Goal: Information Seeking & Learning: Understand process/instructions

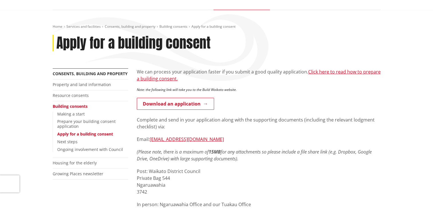
scroll to position [57, 0]
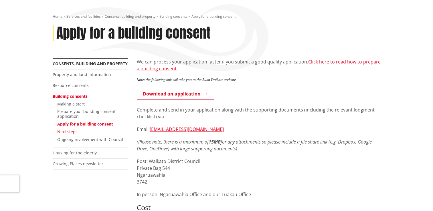
click at [70, 131] on link "Next steps" at bounding box center [67, 131] width 20 height 5
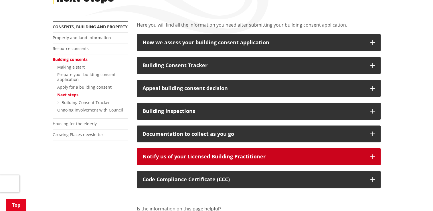
scroll to position [114, 0]
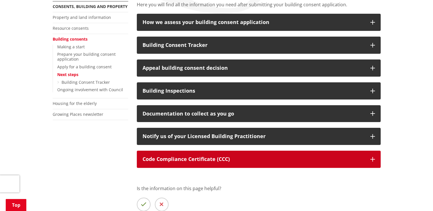
click at [373, 158] on icon "button" at bounding box center [372, 159] width 5 height 5
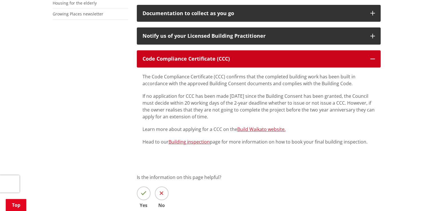
scroll to position [229, 0]
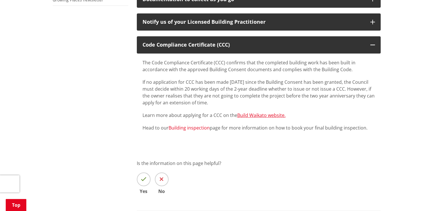
click at [187, 127] on link "Building inspection" at bounding box center [189, 128] width 41 height 6
click at [254, 114] on link "Build Waikato website." at bounding box center [261, 115] width 48 height 6
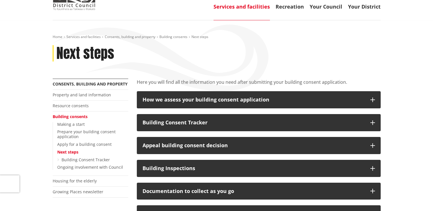
scroll to position [0, 0]
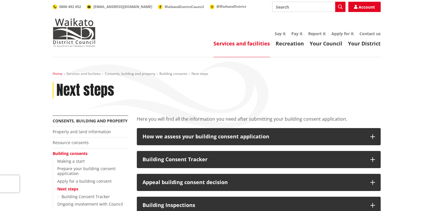
click at [57, 74] on link "Home" at bounding box center [58, 73] width 10 height 5
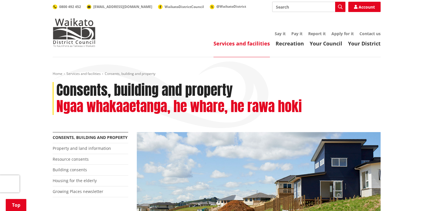
scroll to position [86, 0]
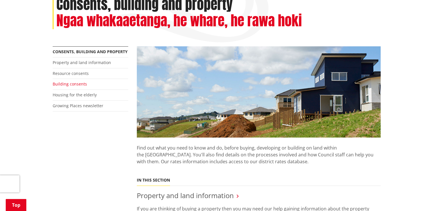
click at [68, 83] on link "Building consents" at bounding box center [70, 83] width 34 height 5
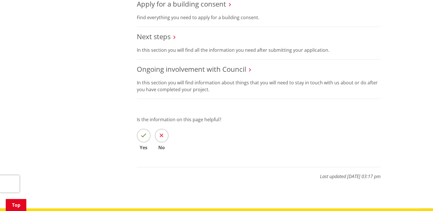
scroll to position [258, 0]
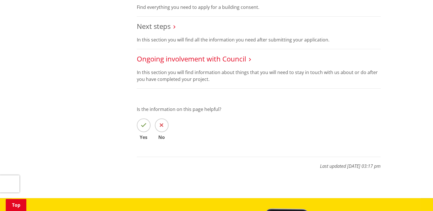
click at [208, 59] on link "Ongoing involvement with Council" at bounding box center [191, 58] width 109 height 9
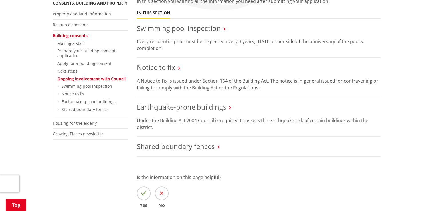
scroll to position [114, 0]
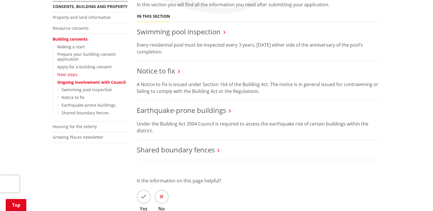
click at [69, 74] on link "Next steps" at bounding box center [67, 74] width 20 height 5
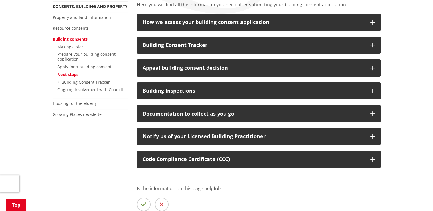
scroll to position [143, 0]
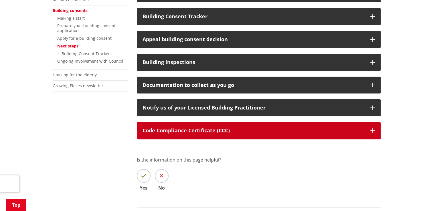
click at [373, 129] on icon "button" at bounding box center [372, 130] width 5 height 5
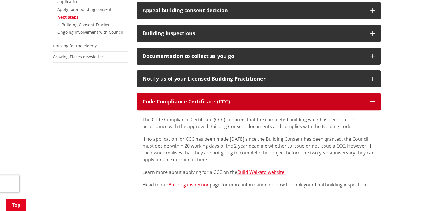
scroll to position [200, 0]
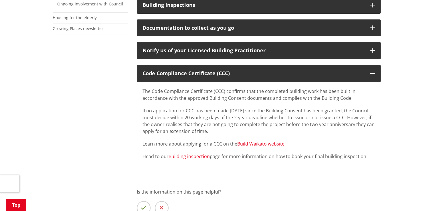
click at [180, 155] on link "Building inspection" at bounding box center [189, 156] width 41 height 6
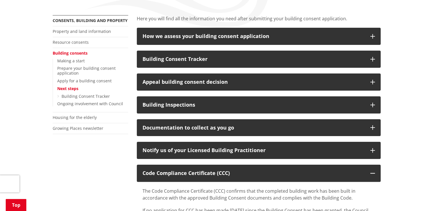
scroll to position [114, 0]
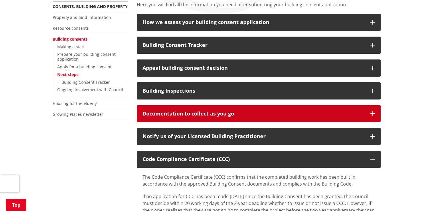
click at [373, 112] on icon "button" at bounding box center [372, 113] width 5 height 5
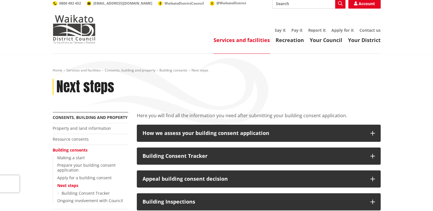
scroll to position [0, 0]
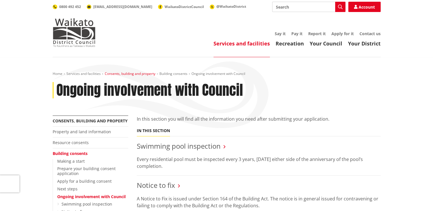
click at [135, 73] on link "Consents, building and property" at bounding box center [130, 73] width 51 height 5
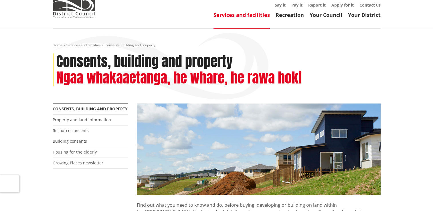
scroll to position [57, 0]
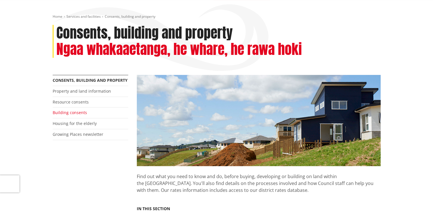
click at [76, 112] on link "Building consents" at bounding box center [70, 112] width 34 height 5
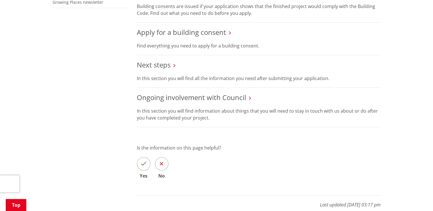
scroll to position [229, 0]
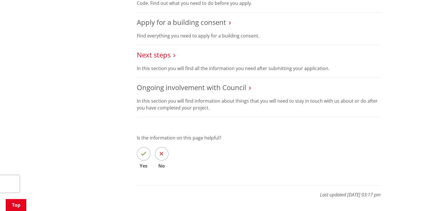
click at [162, 54] on link "Next steps" at bounding box center [154, 54] width 34 height 9
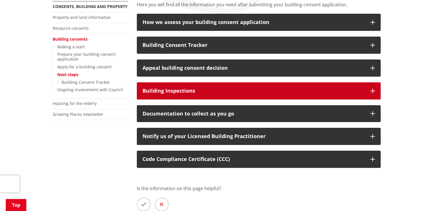
scroll to position [143, 0]
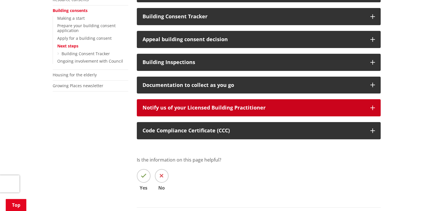
click at [370, 106] on icon "button" at bounding box center [372, 108] width 5 height 5
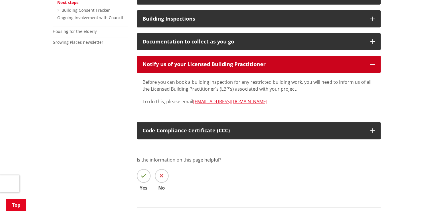
scroll to position [200, 0]
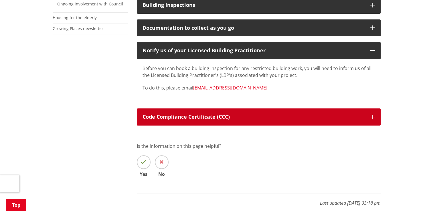
click at [373, 116] on icon "button" at bounding box center [372, 117] width 5 height 5
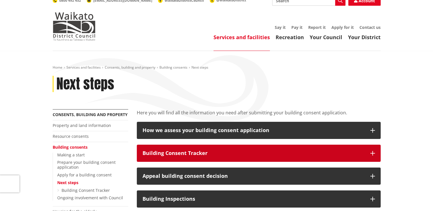
scroll to position [0, 0]
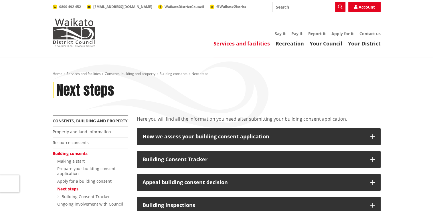
click at [288, 6] on input "Search" at bounding box center [308, 7] width 73 height 10
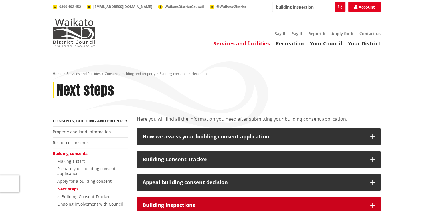
type input "building inspection"
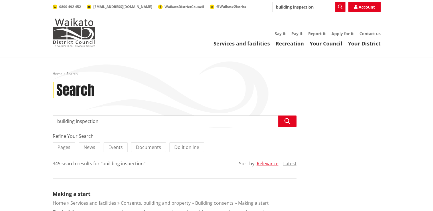
click at [110, 123] on input "building inspection" at bounding box center [175, 121] width 244 height 11
type input "building inspection certificate of compliance"
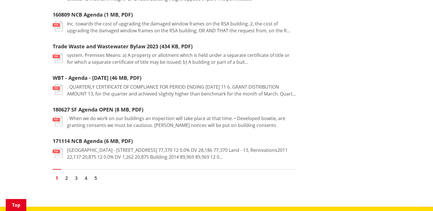
scroll to position [687, 0]
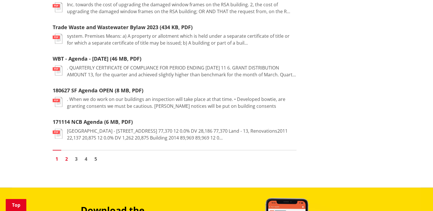
click at [67, 155] on link "2" at bounding box center [66, 159] width 9 height 9
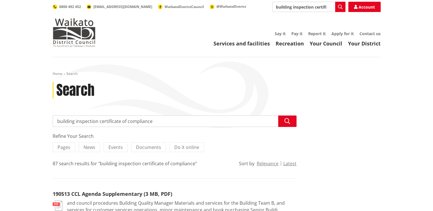
drag, startPoint x: 168, startPoint y: 122, endPoint x: -1, endPoint y: 127, distance: 169.2
type input "book a building compliance check"
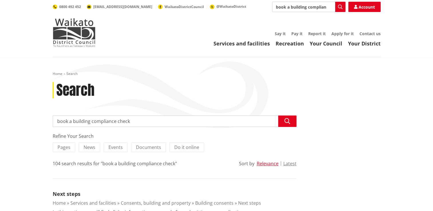
drag, startPoint x: 143, startPoint y: 122, endPoint x: 34, endPoint y: 138, distance: 109.9
type input "final sign off"
click at [286, 120] on icon "button" at bounding box center [287, 121] width 6 height 6
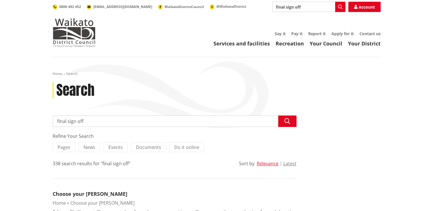
drag, startPoint x: 93, startPoint y: 122, endPoint x: 32, endPoint y: 117, distance: 61.1
type input "certificate of compliance"
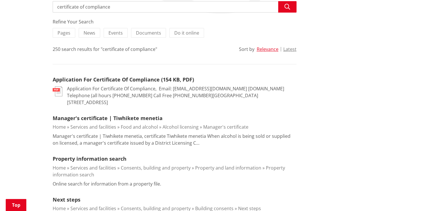
scroll to position [143, 0]
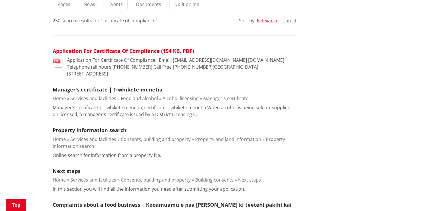
click at [134, 50] on link "Application For Certificate Of Compliance (154 KB, PDF)" at bounding box center [123, 50] width 141 height 7
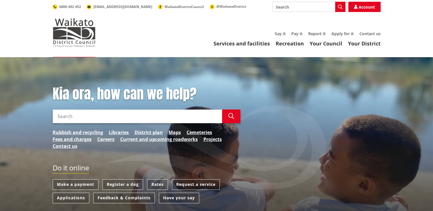
click at [126, 120] on input "Search" at bounding box center [137, 117] width 169 height 14
type input "book a building inspection"
click at [230, 116] on icon "button" at bounding box center [231, 116] width 6 height 6
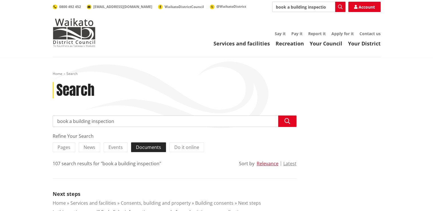
click at [141, 147] on span "Documents" at bounding box center [148, 147] width 25 height 6
click at [0, 0] on input "Documents" at bounding box center [0, 0] width 0 height 0
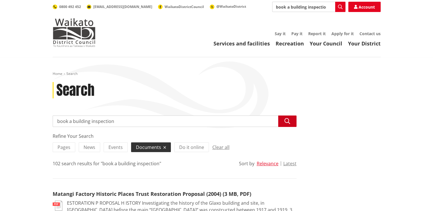
click at [286, 121] on icon "button" at bounding box center [287, 121] width 6 height 6
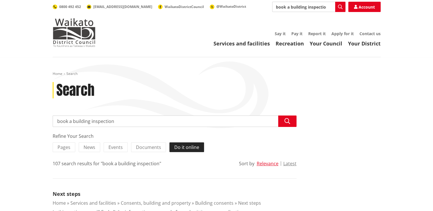
click at [184, 147] on span "Do it online" at bounding box center [186, 147] width 25 height 6
click at [0, 0] on input "Do it online" at bounding box center [0, 0] width 0 height 0
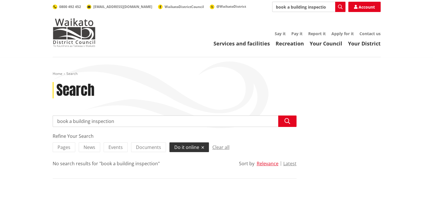
drag, startPoint x: 129, startPoint y: 122, endPoint x: 19, endPoint y: 123, distance: 109.3
click at [19, 123] on div "Home Search Search Search book a building inspection Search Refine Your Search …" at bounding box center [216, 135] width 433 height 156
type input "."
type input "building consent"
click at [290, 120] on button "Search" at bounding box center [287, 121] width 18 height 11
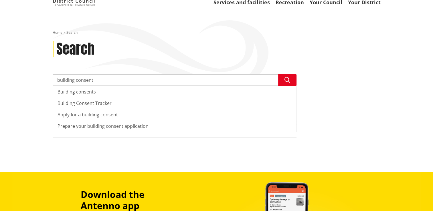
scroll to position [29, 0]
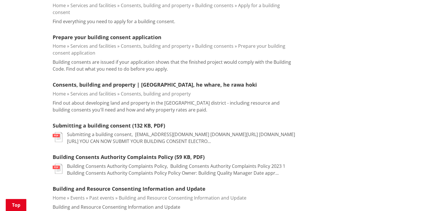
scroll to position [258, 0]
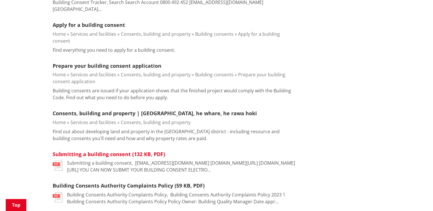
click at [115, 151] on link "Submitting a building consent (132 KB, PDF)" at bounding box center [109, 154] width 112 height 7
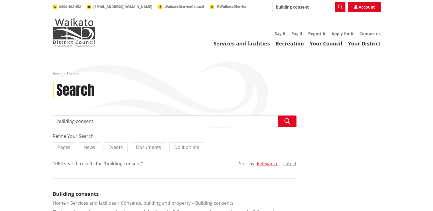
scroll to position [257, 0]
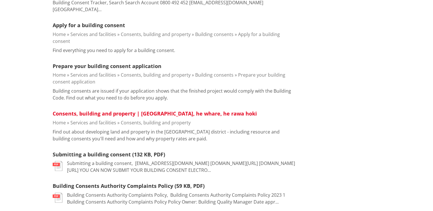
click at [102, 110] on link "Consents, building and property | [GEOGRAPHIC_DATA], he whare, he rawa hoki" at bounding box center [155, 113] width 204 height 7
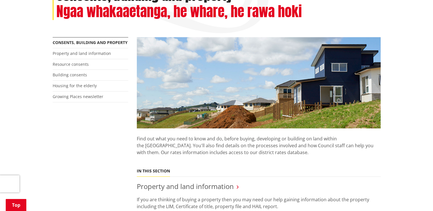
scroll to position [114, 0]
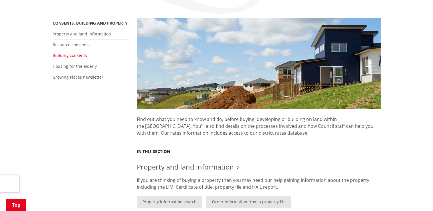
click at [79, 55] on link "Building consents" at bounding box center [70, 55] width 34 height 5
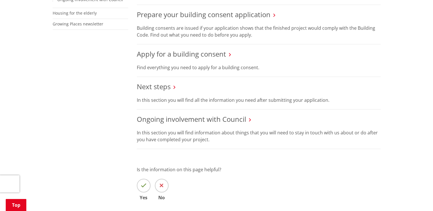
scroll to position [200, 0]
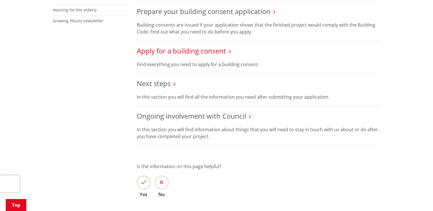
click at [176, 49] on link "Apply for a building consent" at bounding box center [181, 50] width 89 height 9
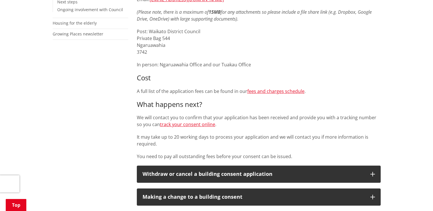
scroll to position [86, 0]
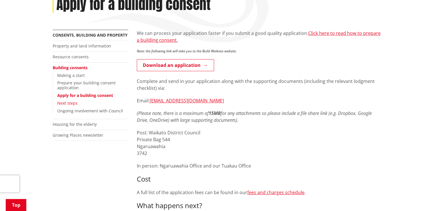
click at [66, 103] on link "Next steps" at bounding box center [67, 102] width 20 height 5
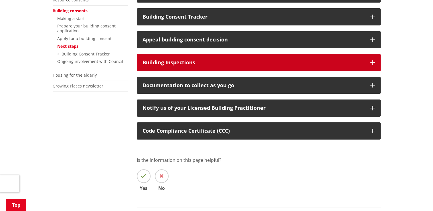
scroll to position [143, 0]
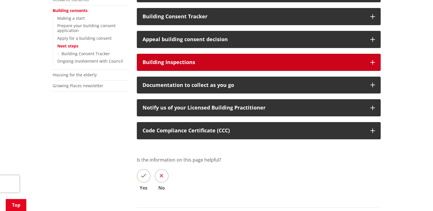
click at [371, 60] on icon "button" at bounding box center [372, 62] width 5 height 5
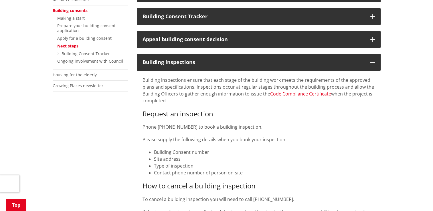
click at [291, 92] on link "Code Compliance Certificate" at bounding box center [300, 94] width 61 height 6
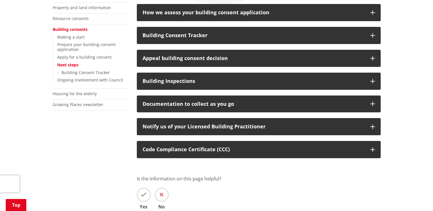
scroll to position [114, 0]
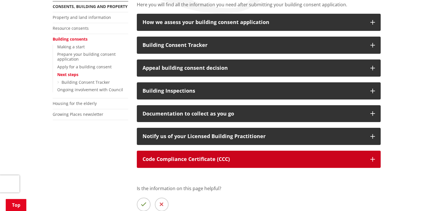
click at [371, 157] on icon "button" at bounding box center [372, 159] width 5 height 5
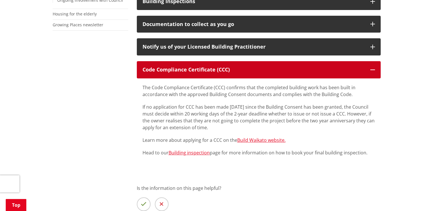
scroll to position [229, 0]
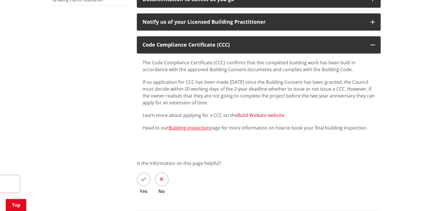
click at [254, 114] on link "Build Waikato website." at bounding box center [261, 115] width 48 height 6
